Goal: Information Seeking & Learning: Learn about a topic

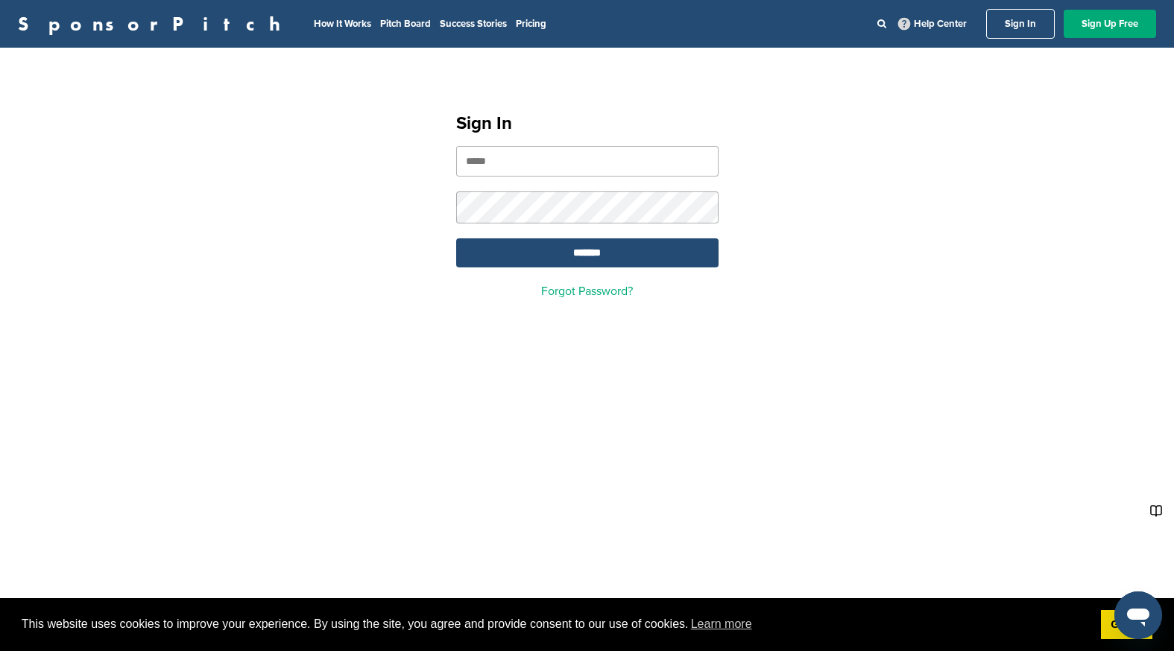
drag, startPoint x: 531, startPoint y: 170, endPoint x: 523, endPoint y: 166, distance: 8.3
click at [527, 169] on input "email" at bounding box center [587, 161] width 262 height 31
type input "**********"
click at [556, 244] on input "*******" at bounding box center [587, 253] width 262 height 29
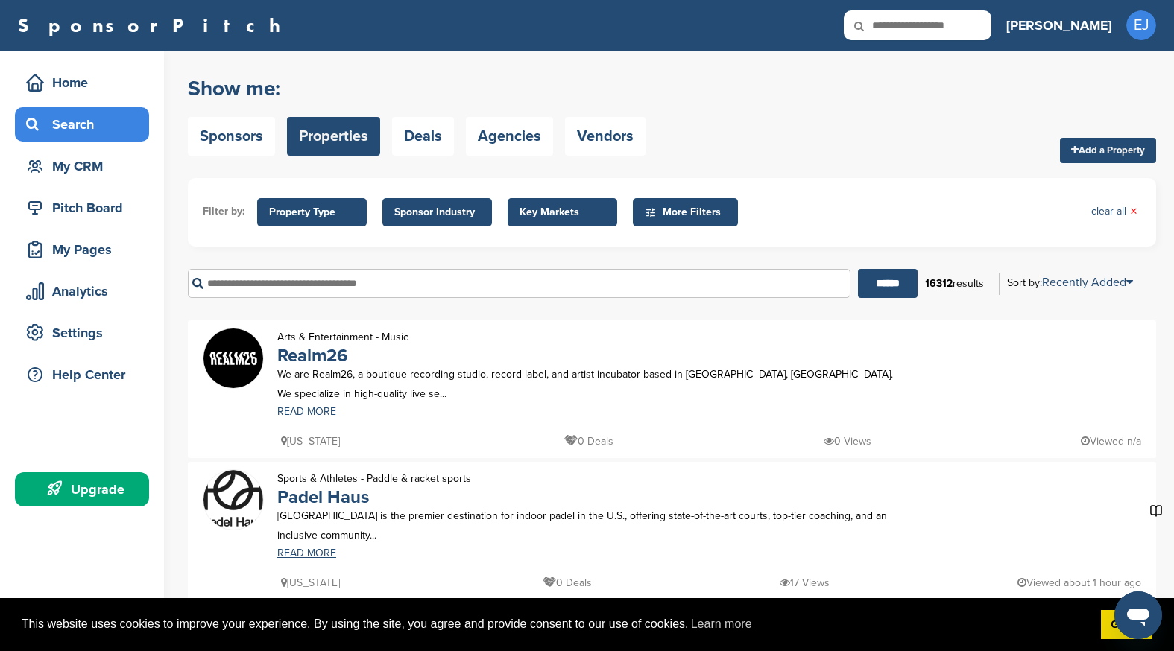
click at [288, 271] on input "text" at bounding box center [519, 283] width 663 height 29
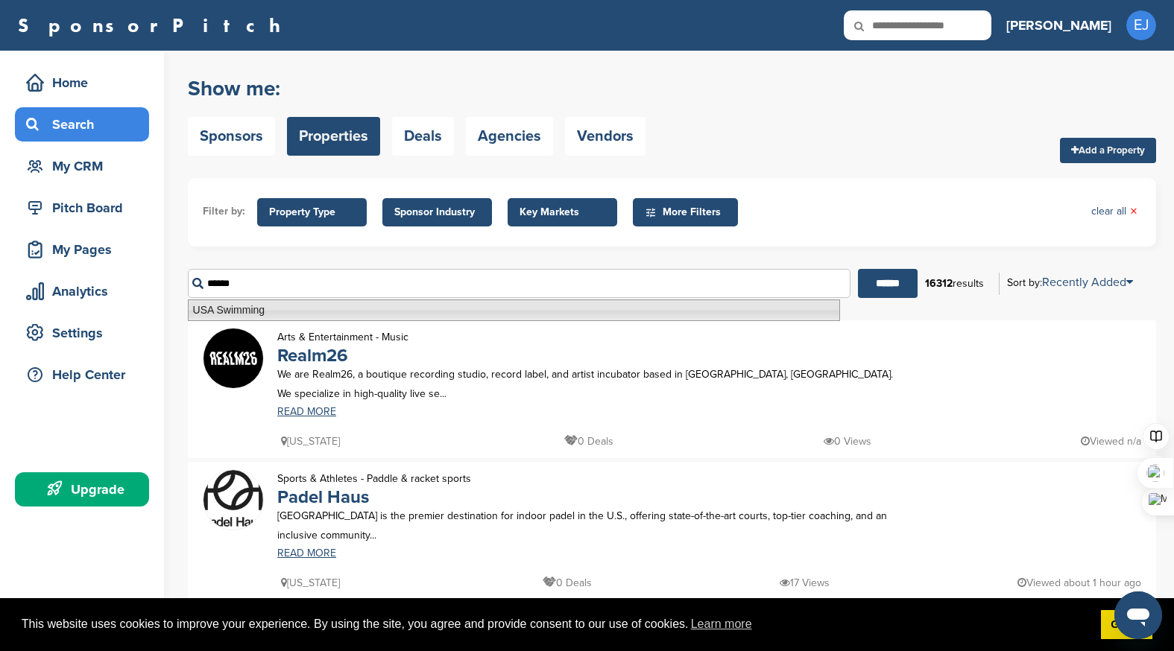
click at [239, 315] on li "USA Swimming" at bounding box center [514, 311] width 652 height 22
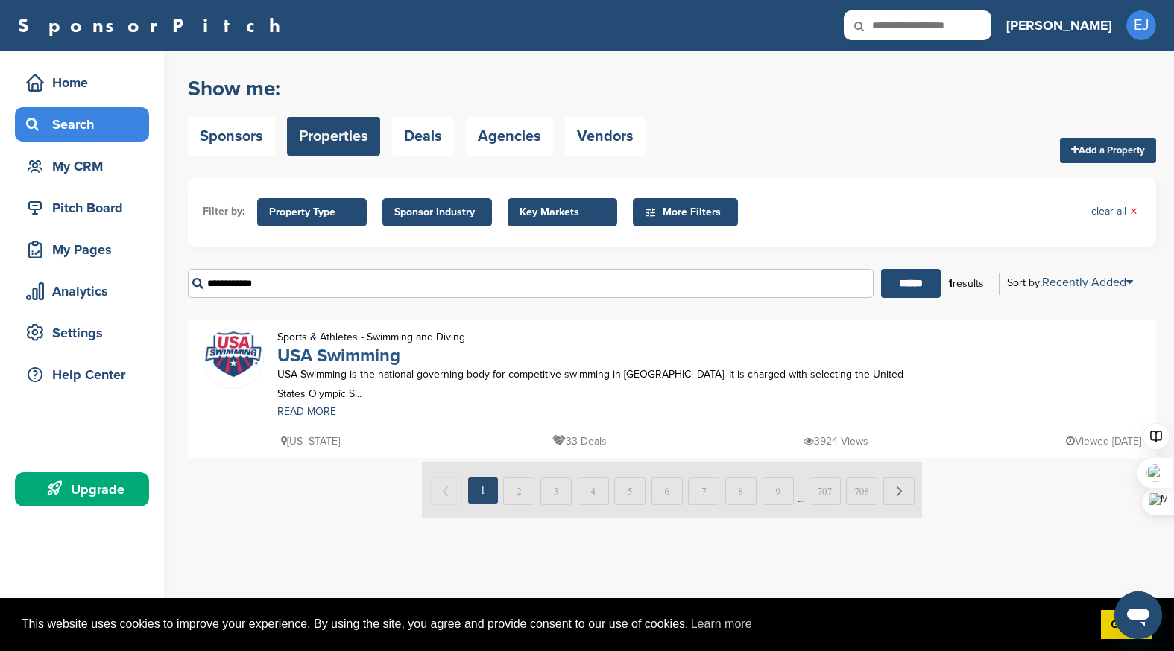
type input "**********"
click at [344, 356] on link "USA Swimming" at bounding box center [338, 356] width 123 height 22
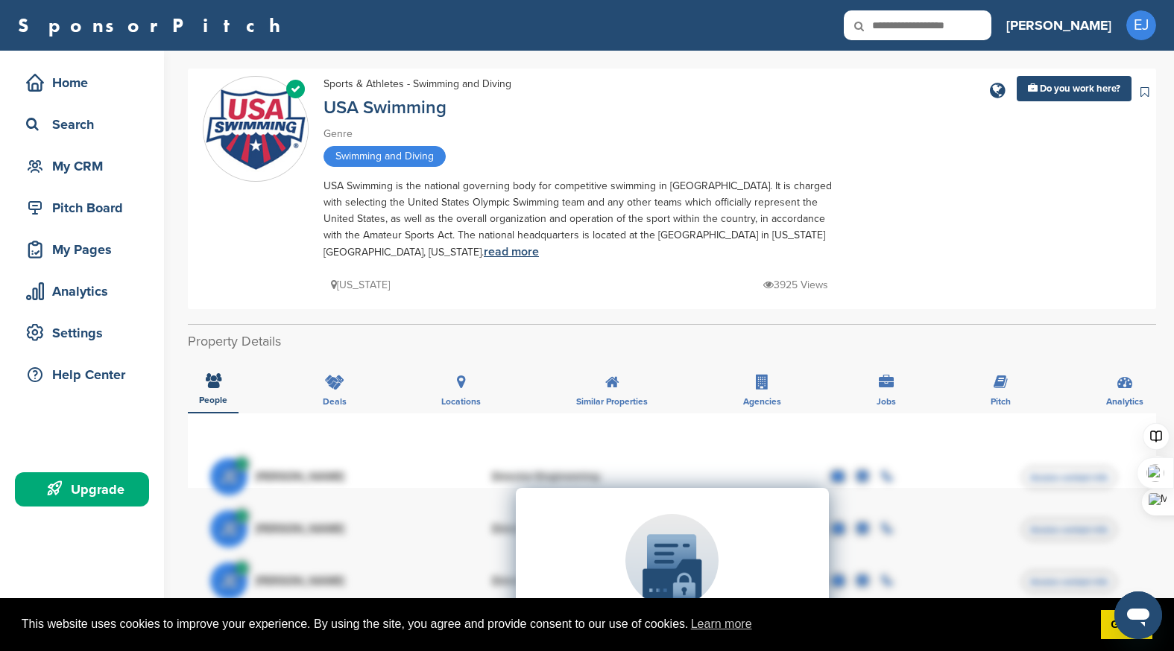
click at [484, 246] on link "read more" at bounding box center [511, 251] width 55 height 15
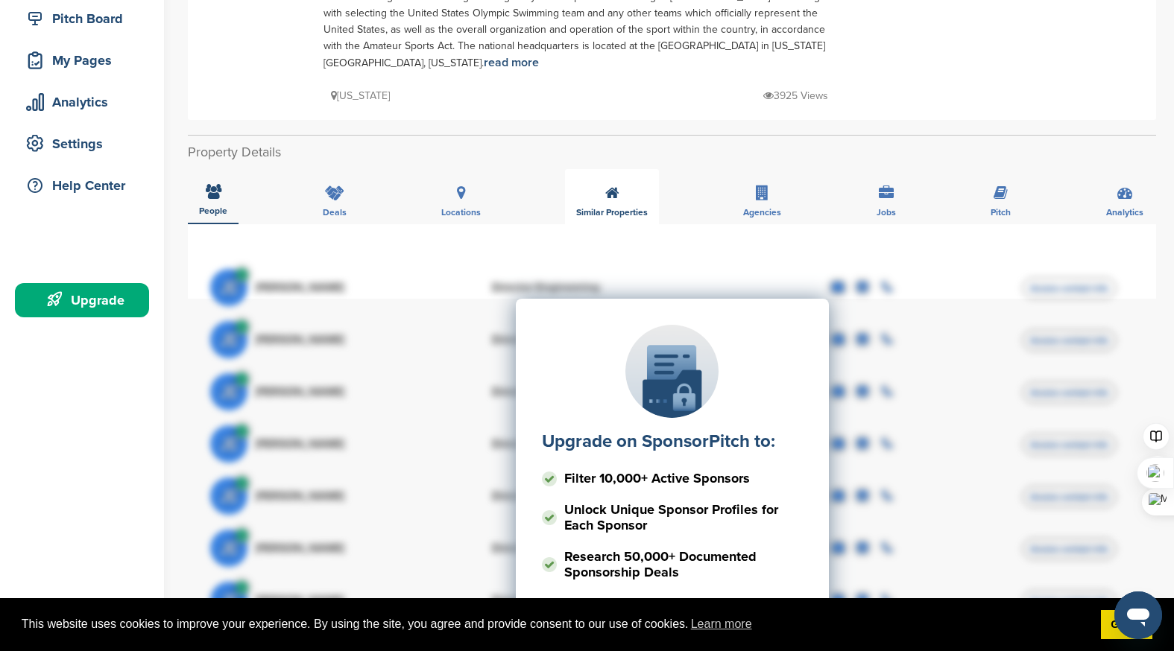
scroll to position [312, 0]
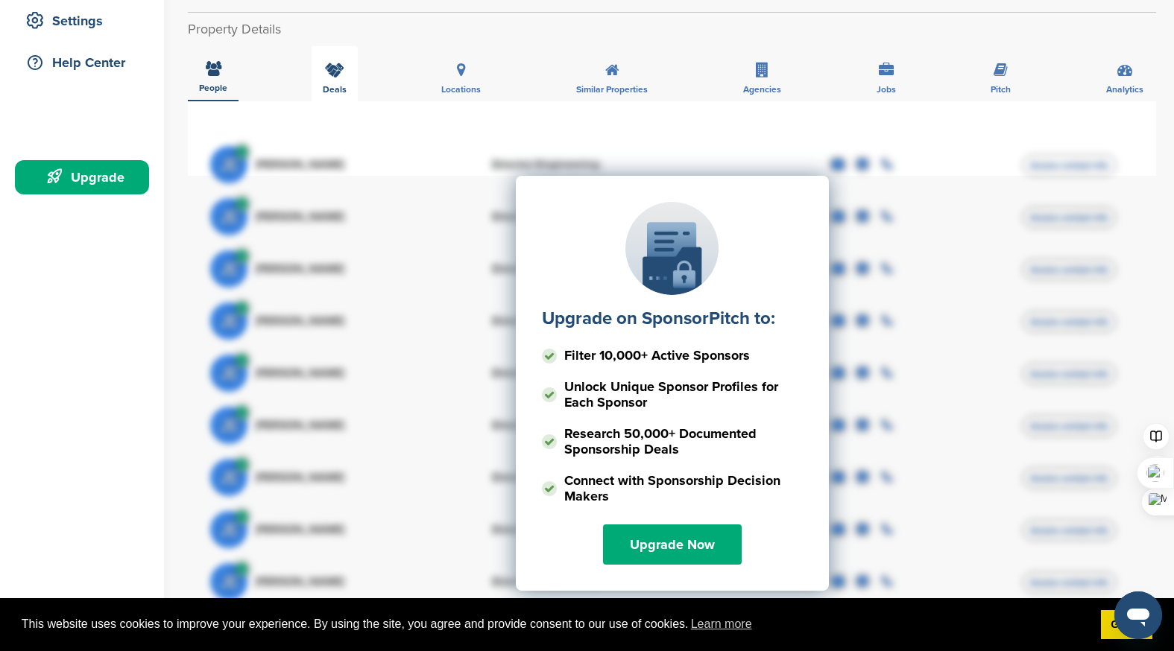
click at [335, 75] on icon at bounding box center [334, 70] width 19 height 15
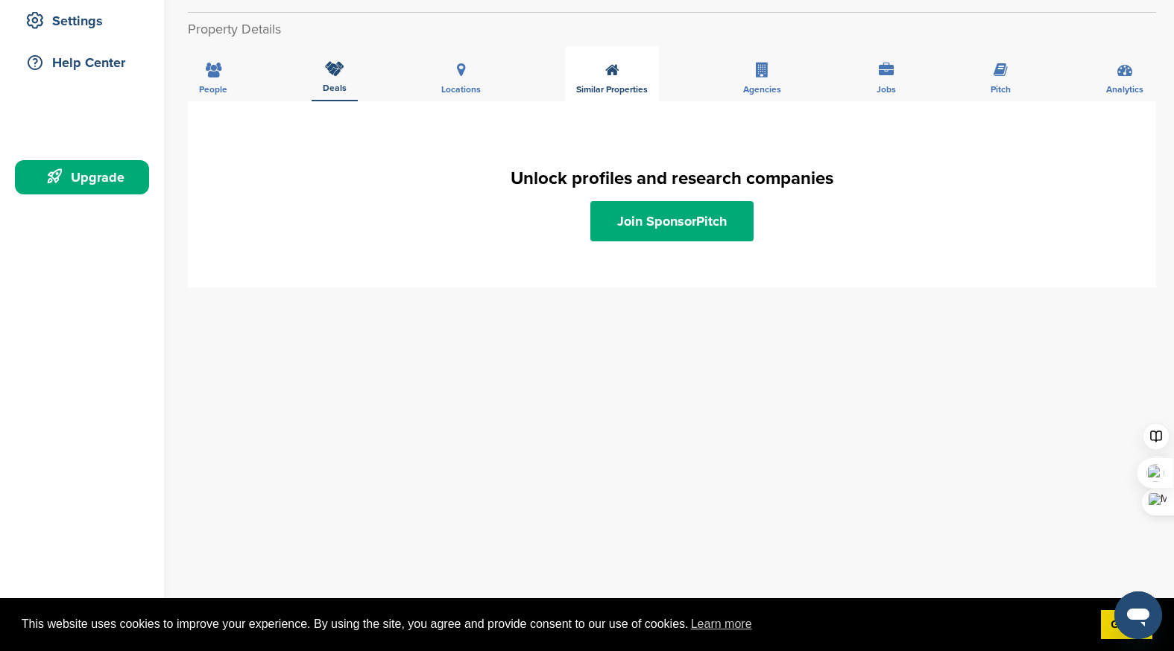
click at [610, 79] on div "Similar Properties" at bounding box center [612, 73] width 94 height 55
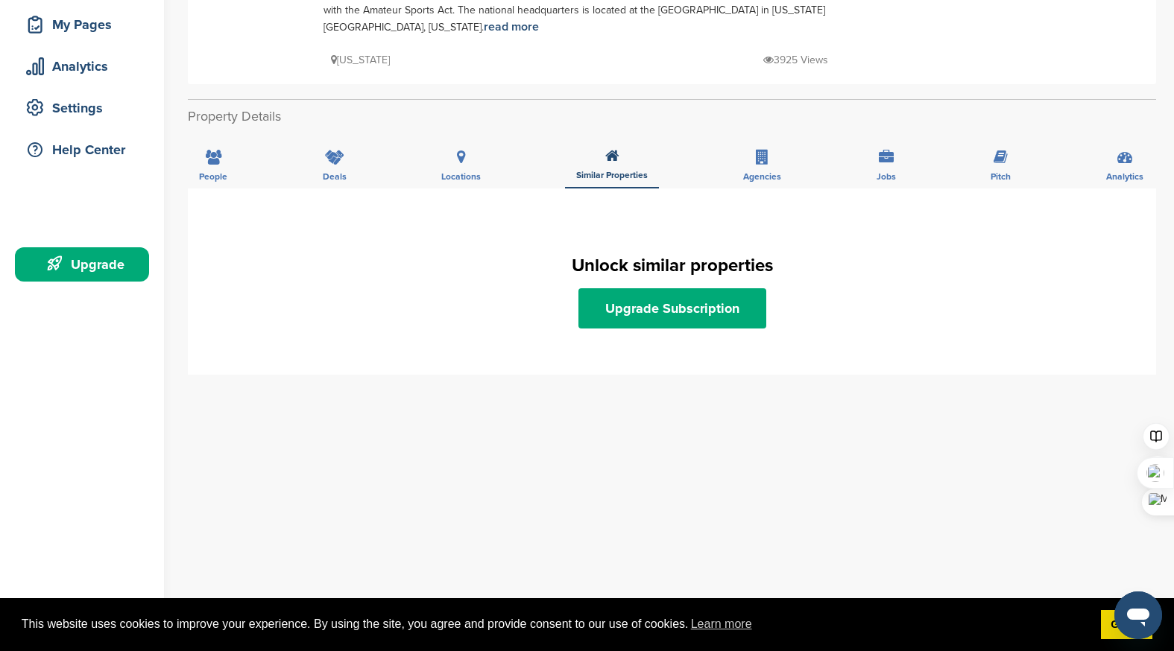
scroll to position [0, 0]
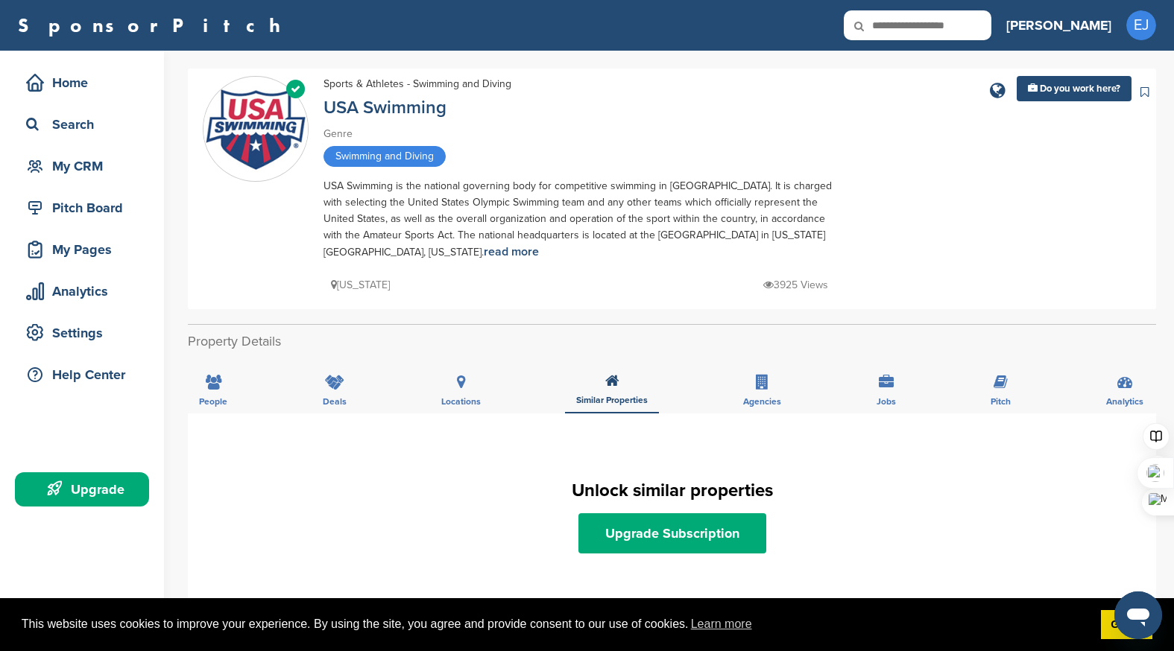
click at [1098, 28] on h3 "[PERSON_NAME]" at bounding box center [1058, 25] width 105 height 21
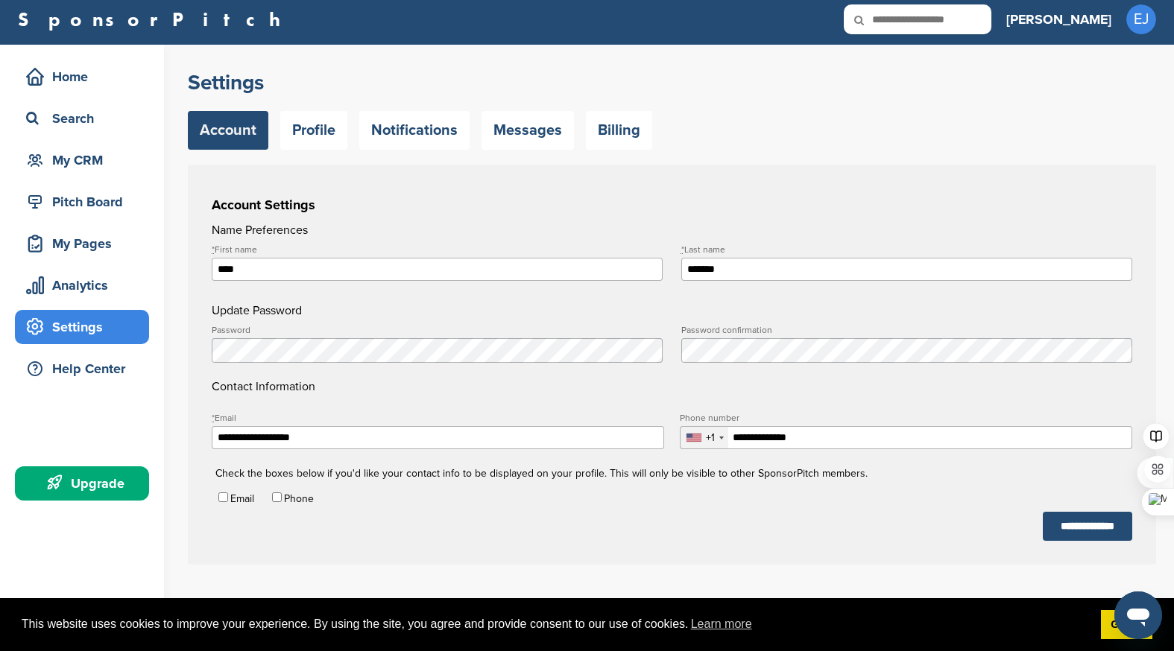
click at [64, 485] on icon at bounding box center [56, 484] width 18 height 18
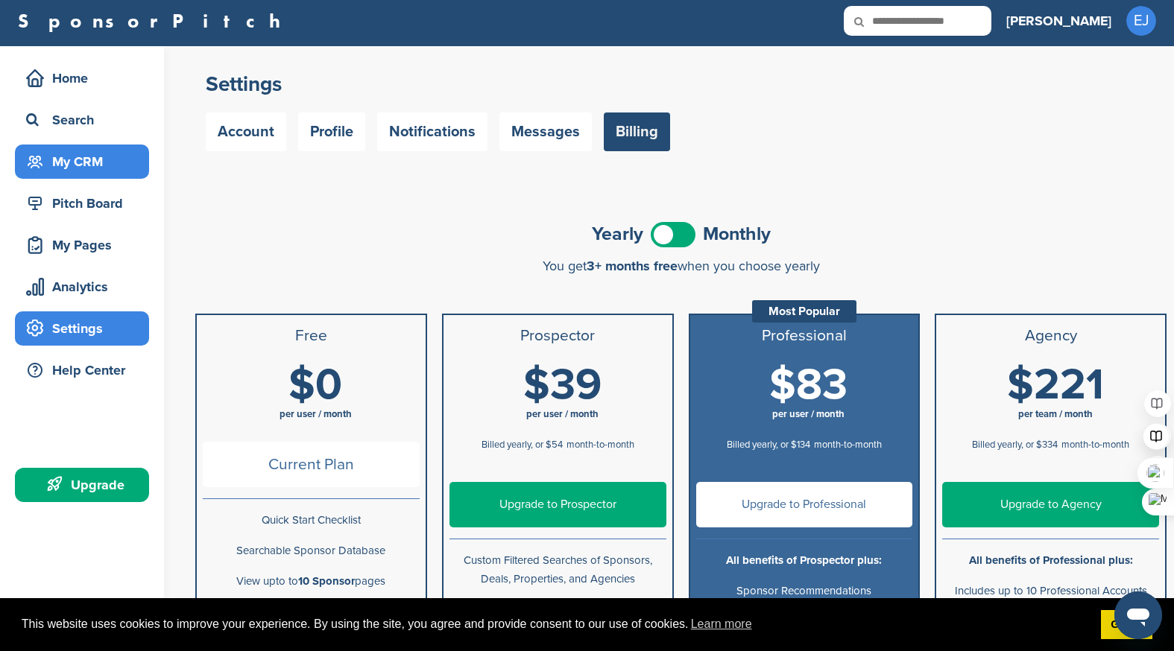
scroll to position [7, 0]
